Goal: Information Seeking & Learning: Find specific fact

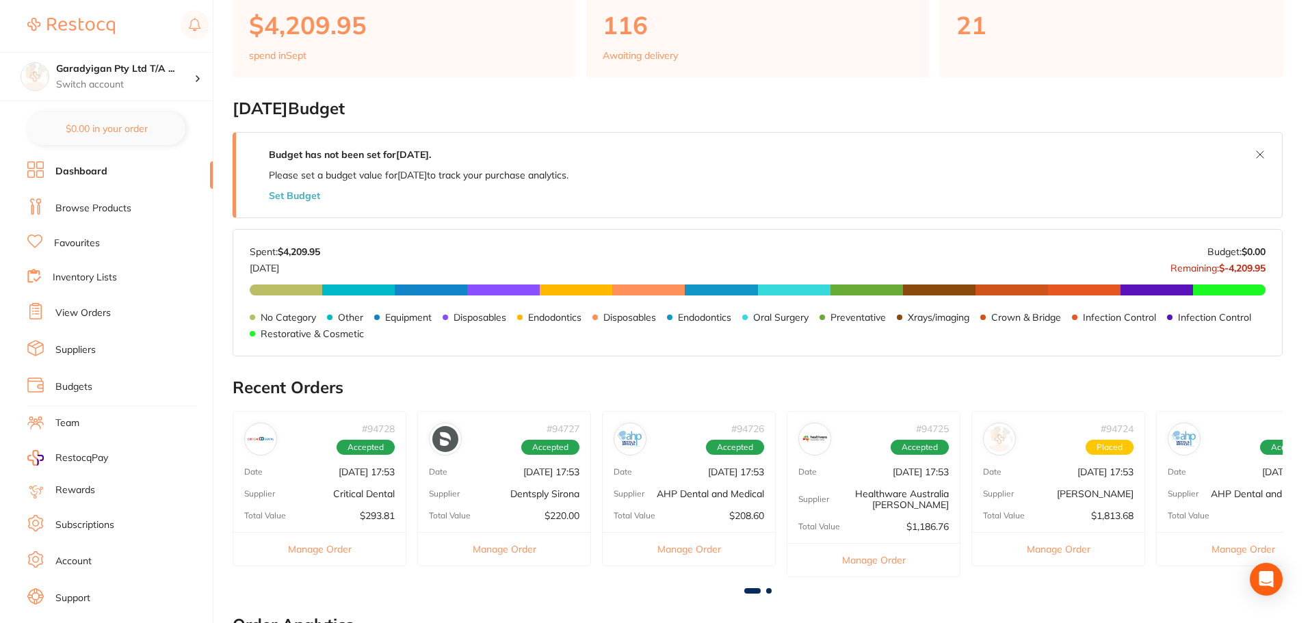
scroll to position [410, 0]
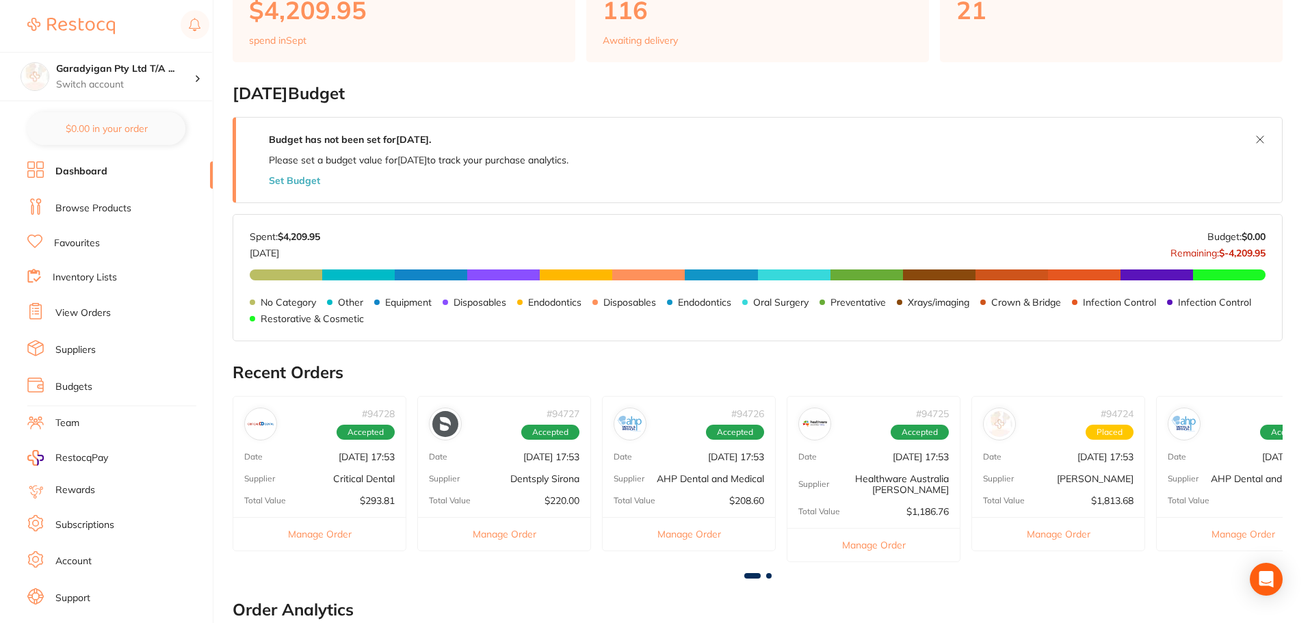
drag, startPoint x: 86, startPoint y: 168, endPoint x: 96, endPoint y: 197, distance: 30.5
click at [85, 168] on link "Dashboard" at bounding box center [81, 172] width 52 height 14
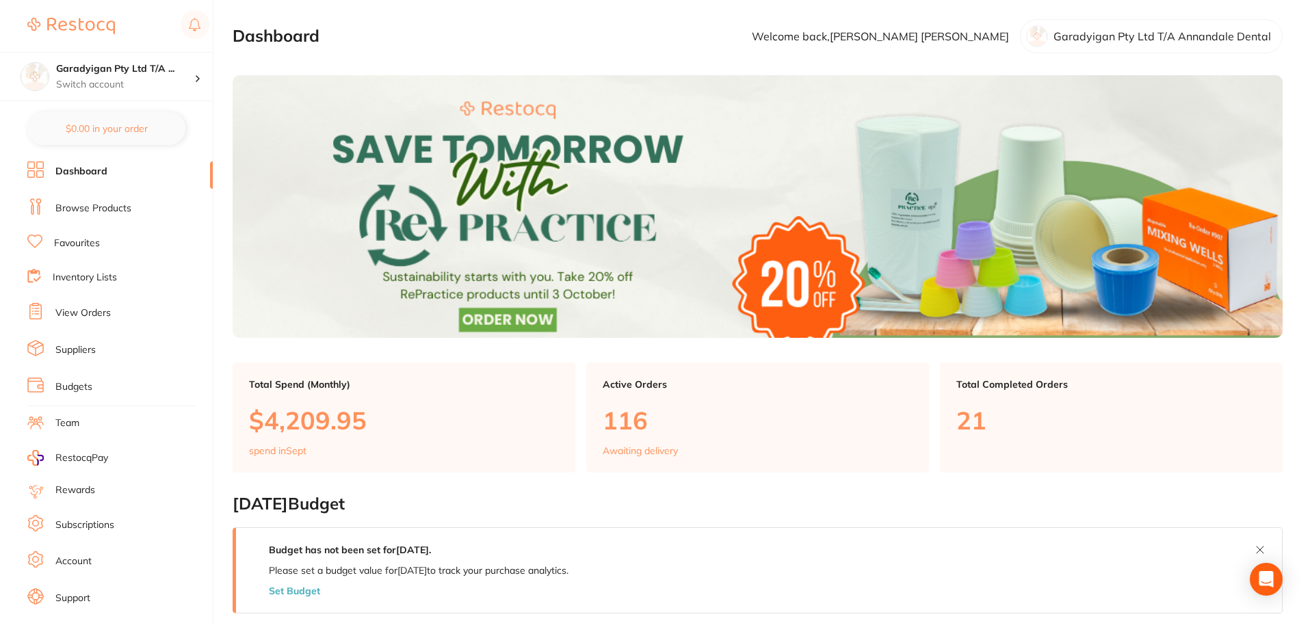
click at [100, 202] on link "Browse Products" at bounding box center [93, 209] width 76 height 14
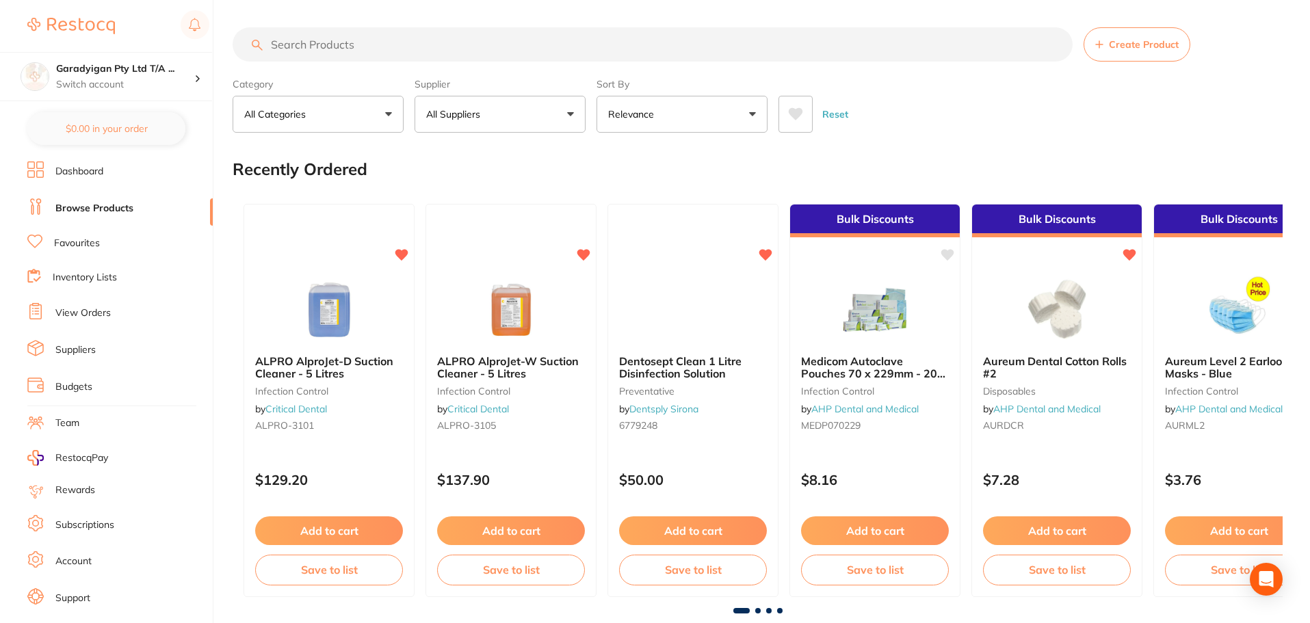
click at [565, 109] on button "All Suppliers" at bounding box center [499, 114] width 171 height 37
click at [561, 151] on input "denta vision" at bounding box center [499, 155] width 171 height 34
type input "denta vision"
drag, startPoint x: 883, startPoint y: 92, endPoint x: 887, endPoint y: 101, distance: 9.2
click at [886, 93] on div "Reset" at bounding box center [1024, 109] width 493 height 48
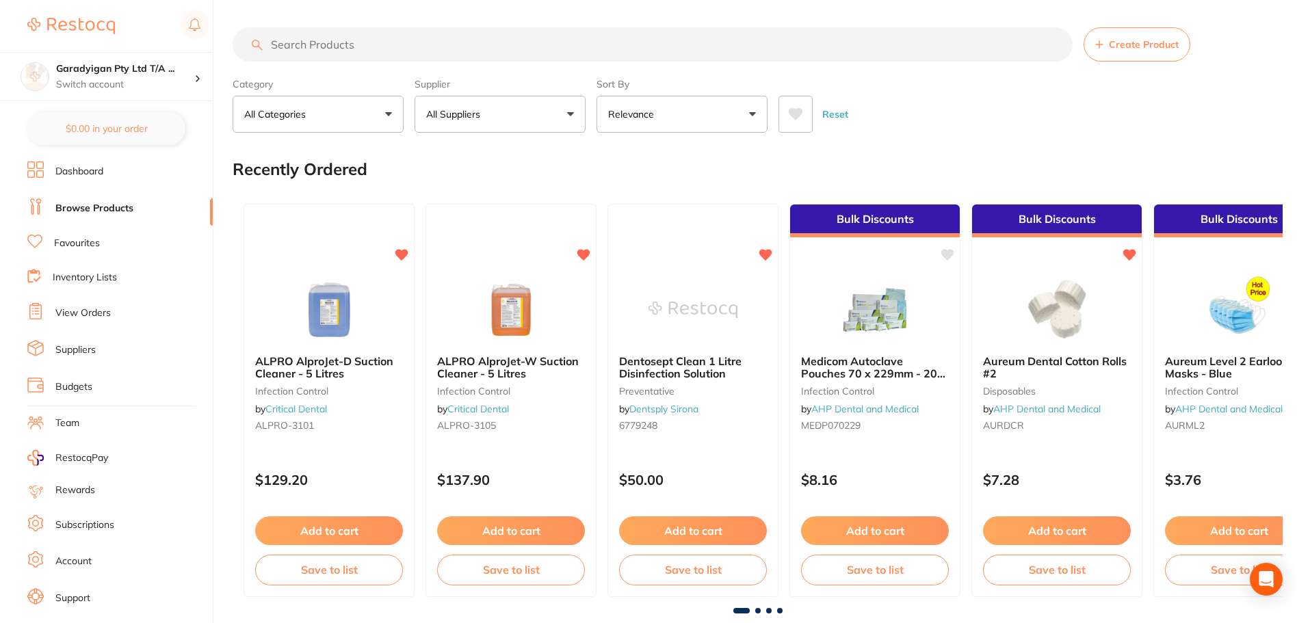
click at [332, 44] on input "search" at bounding box center [653, 44] width 840 height 34
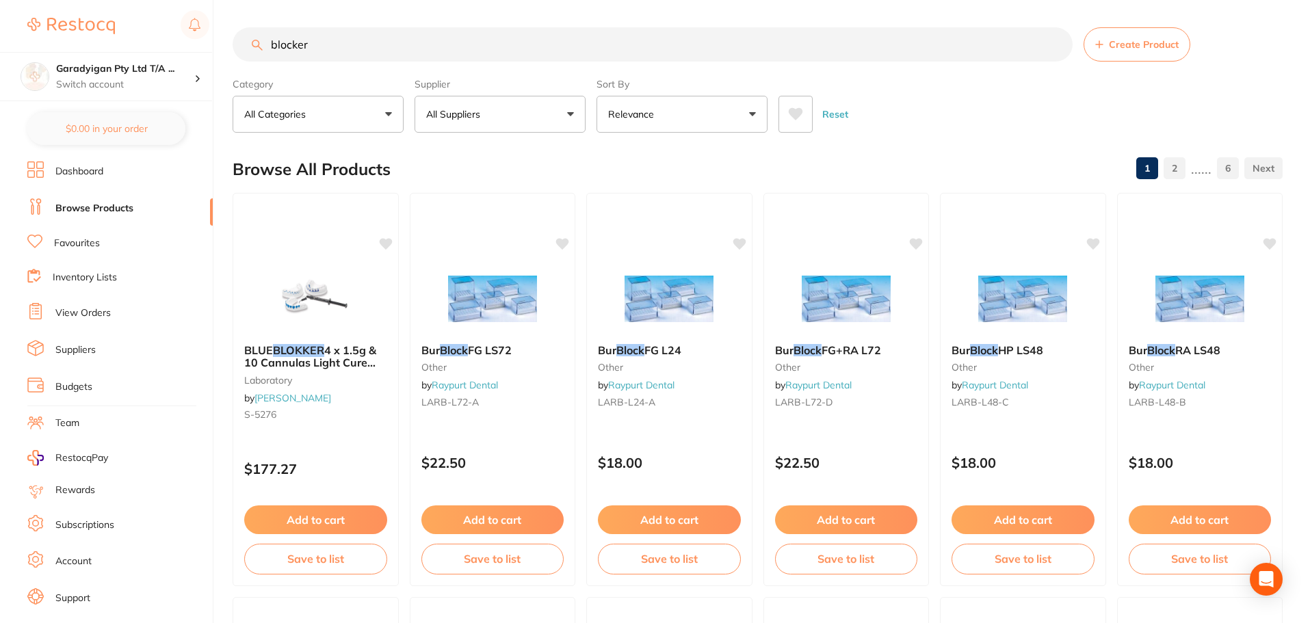
drag, startPoint x: 328, startPoint y: 41, endPoint x: 220, endPoint y: 40, distance: 108.1
click at [226, 41] on div "$3,722.85 Garadyigan Pty Ltd T/A ... Switch account Garadyigan Pty Ltd T/A Anna…" at bounding box center [655, 311] width 1310 height 623
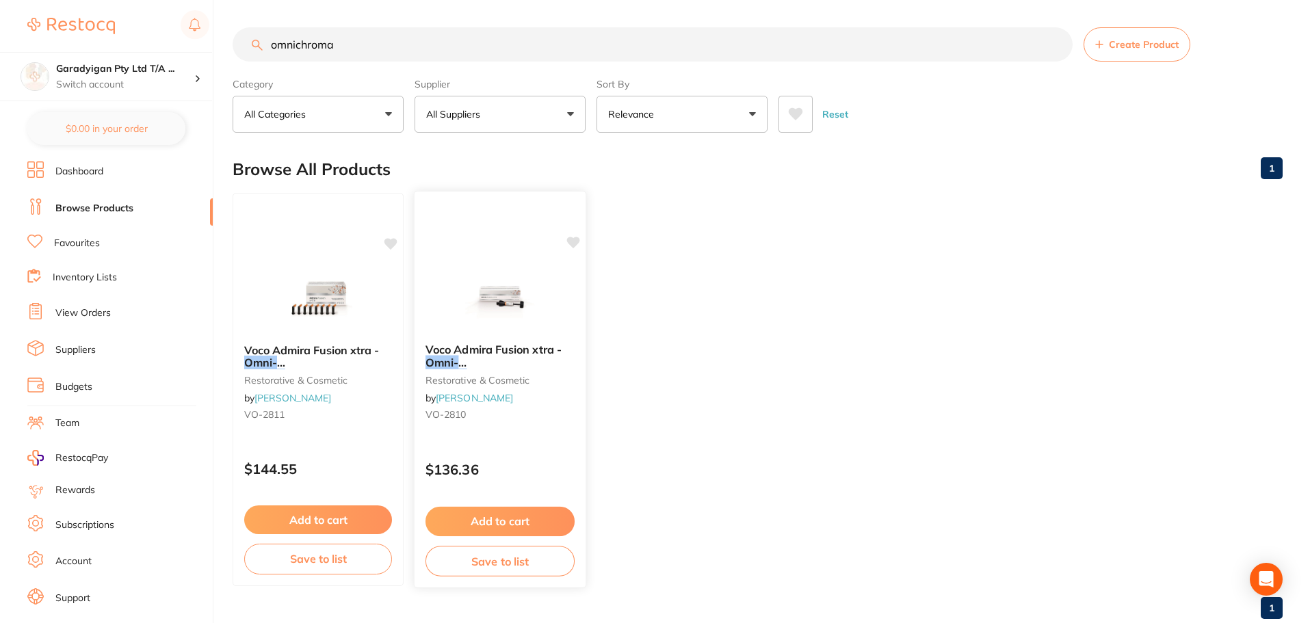
type input "omnichroma"
click at [494, 300] on img at bounding box center [500, 297] width 90 height 69
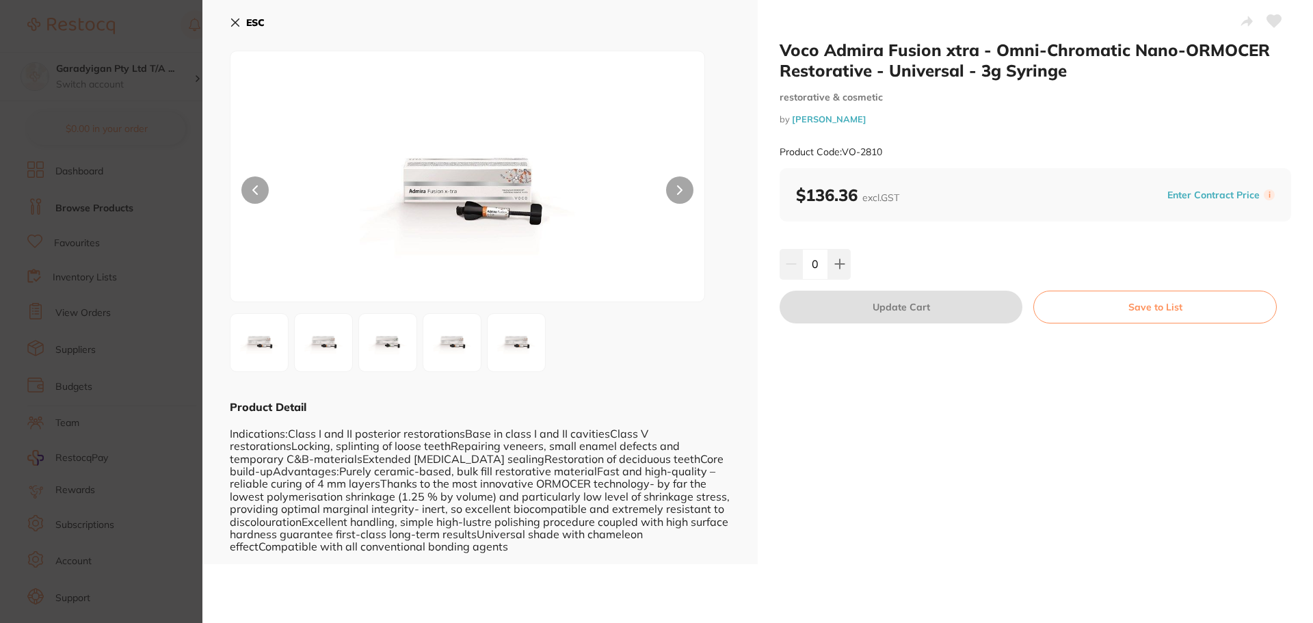
click at [236, 27] on icon at bounding box center [235, 22] width 11 height 11
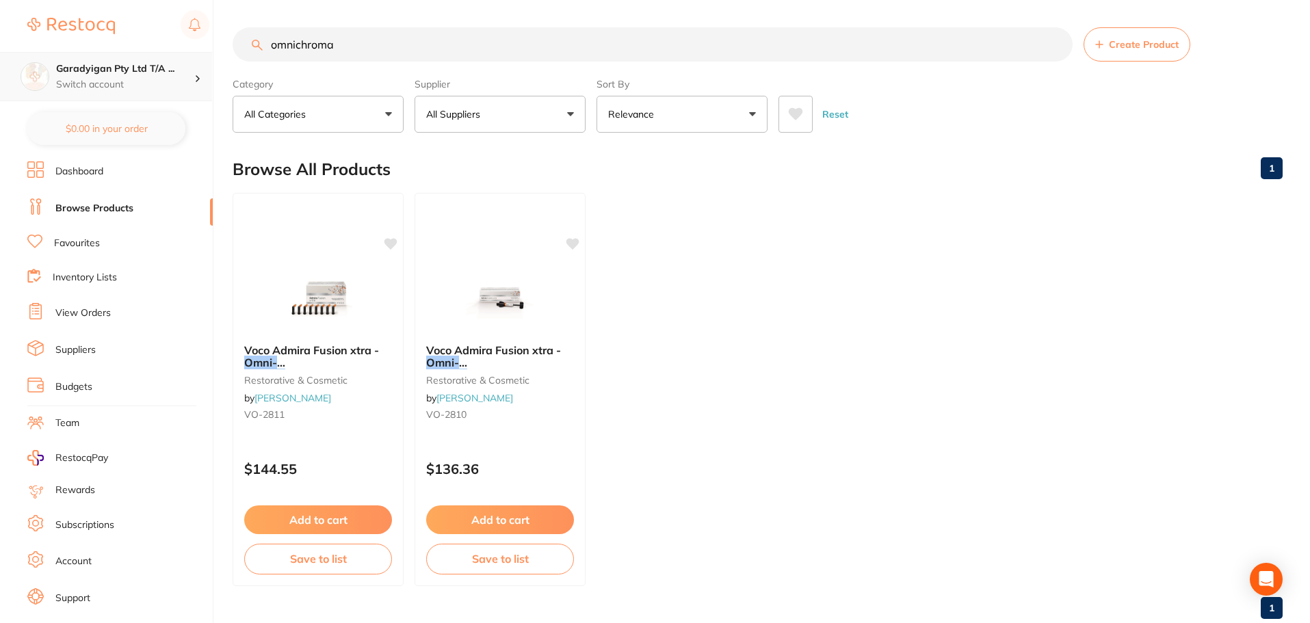
scroll to position [1, 0]
drag, startPoint x: 388, startPoint y: 42, endPoint x: 194, endPoint y: 59, distance: 194.2
click at [195, 59] on div "$3,722.85 Garadyigan Pty Ltd T/A ... Switch account Garadyigan Pty Ltd T/A Anna…" at bounding box center [655, 311] width 1310 height 623
